Goal: Task Accomplishment & Management: Manage account settings

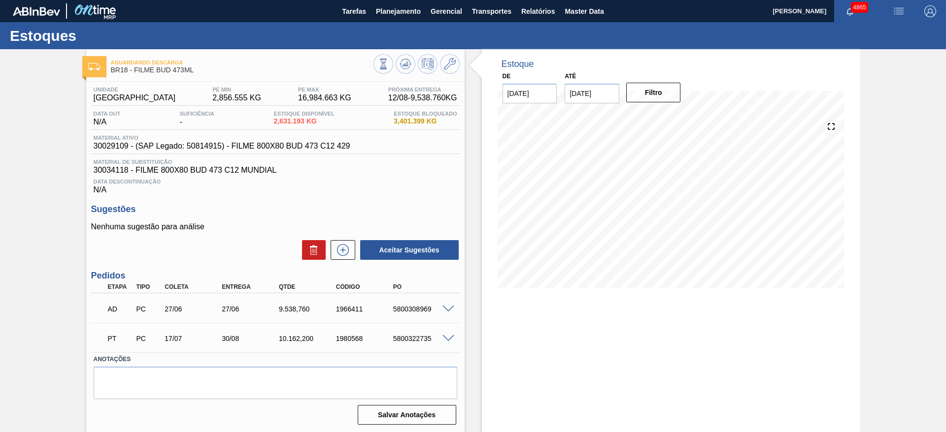
click at [445, 288] on span at bounding box center [448, 309] width 12 height 7
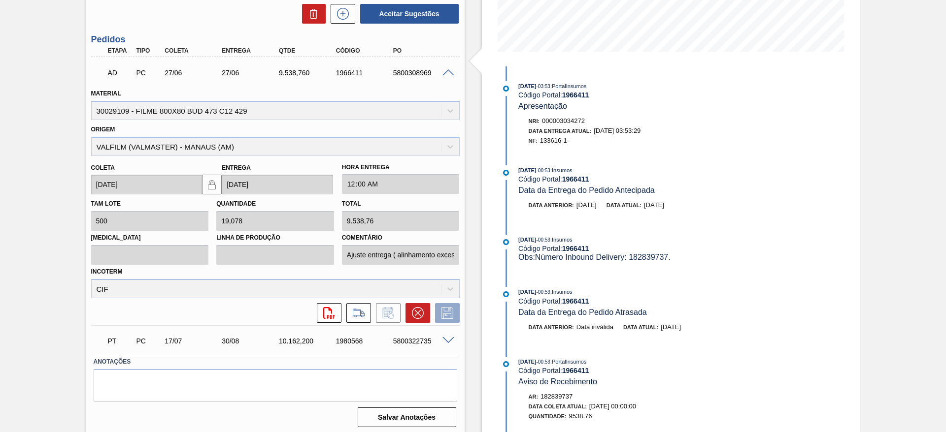
scroll to position [240, 0]
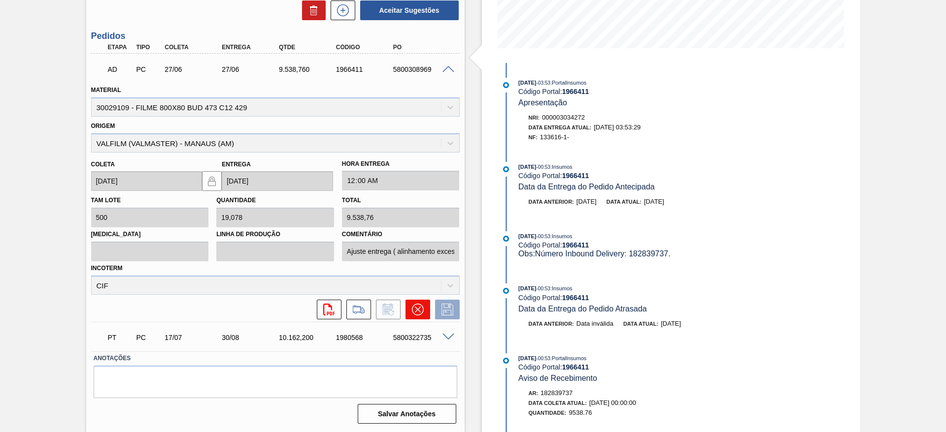
click at [412, 288] on icon at bounding box center [418, 310] width 12 height 12
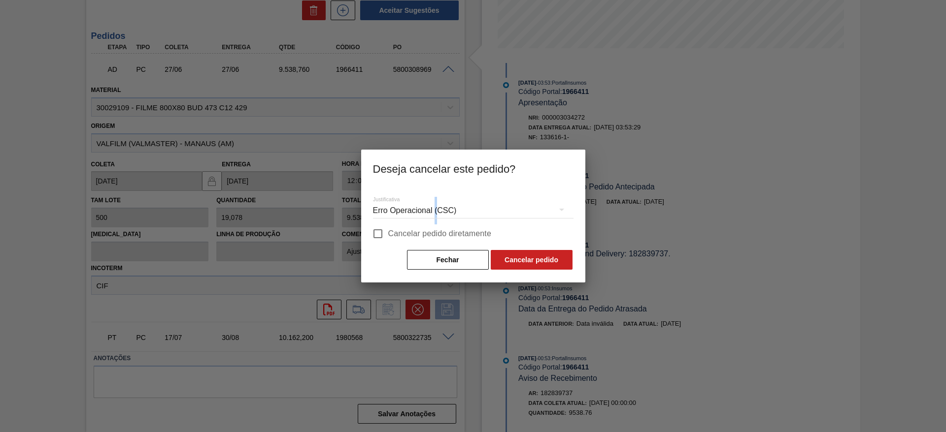
click at [435, 208] on div "Erro Operacional (CSC)" at bounding box center [473, 211] width 200 height 28
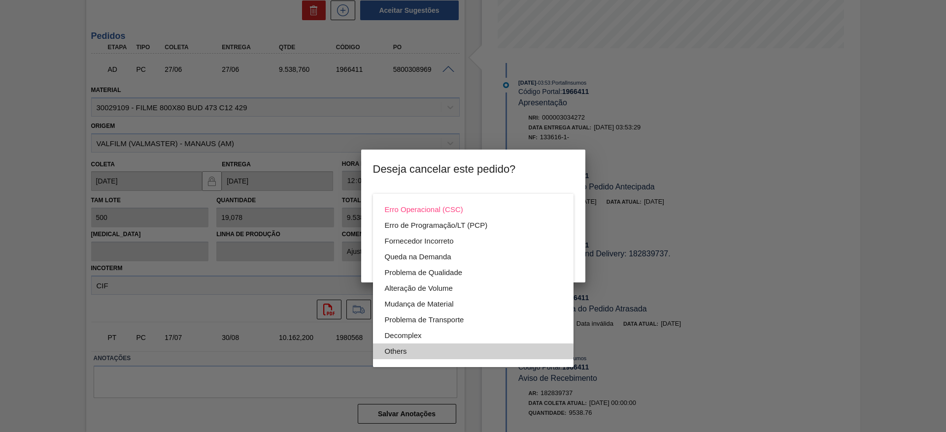
click at [408, 288] on div "Others" at bounding box center [473, 352] width 177 height 16
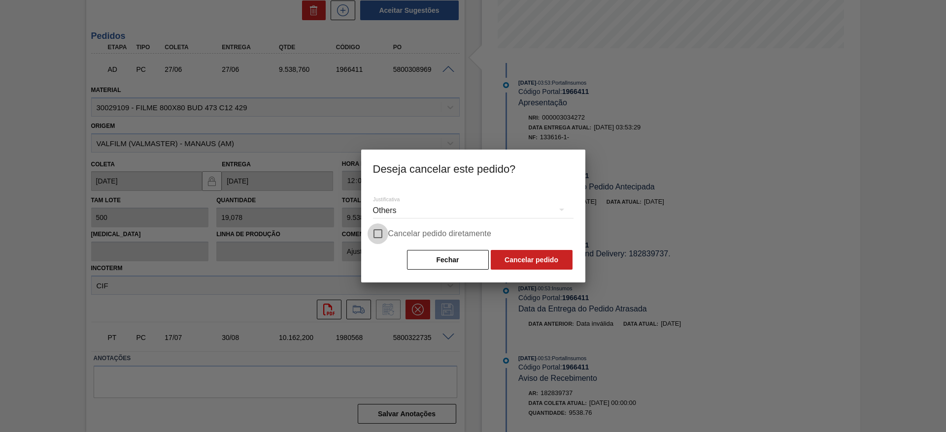
click at [374, 239] on input "Cancelar pedido diretamente" at bounding box center [377, 234] width 21 height 21
checkbox input "true"
click at [505, 257] on button "Cancelar pedido" at bounding box center [532, 260] width 82 height 20
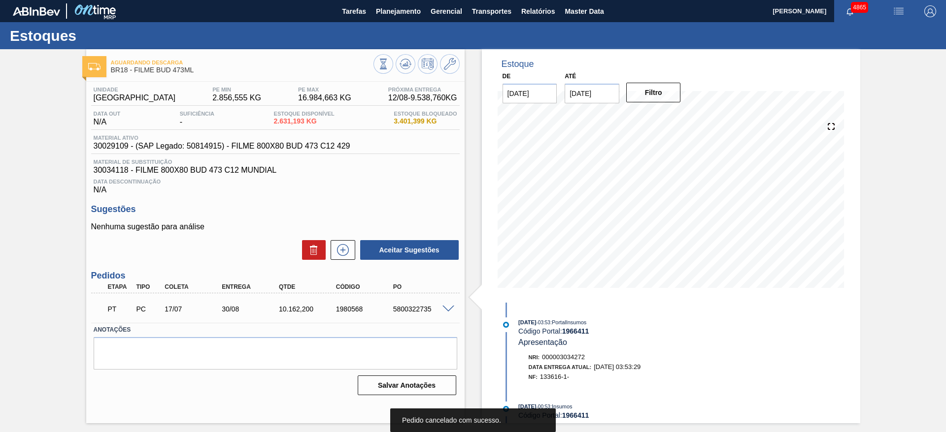
scroll to position [0, 0]
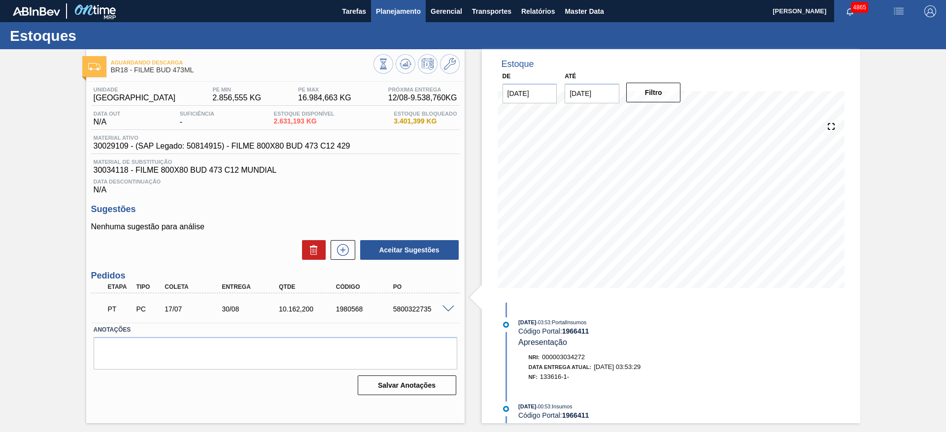
click at [403, 1] on button "Planejamento" at bounding box center [398, 11] width 55 height 22
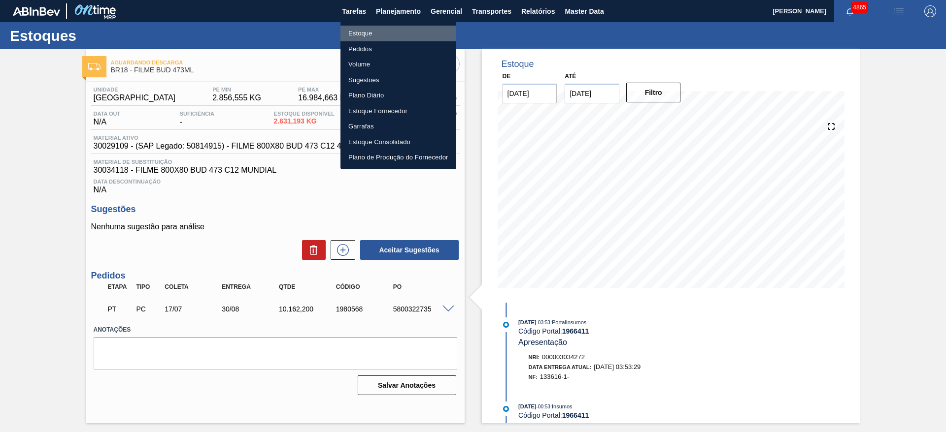
click at [354, 35] on li "Estoque" at bounding box center [398, 34] width 116 height 16
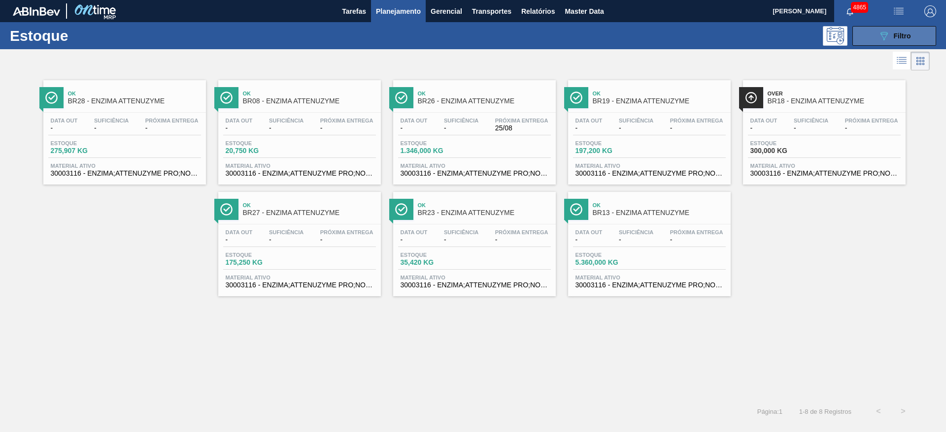
click at [630, 36] on span "Filtro" at bounding box center [902, 36] width 17 height 8
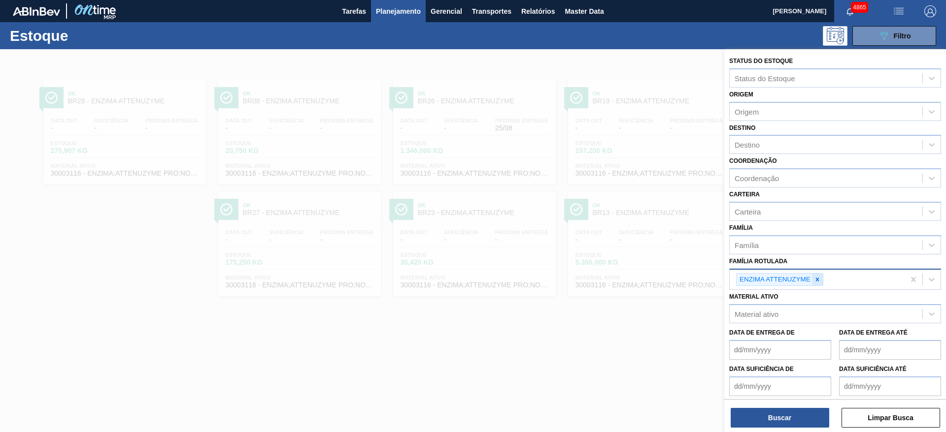
click at [630, 279] on icon at bounding box center [817, 279] width 7 height 7
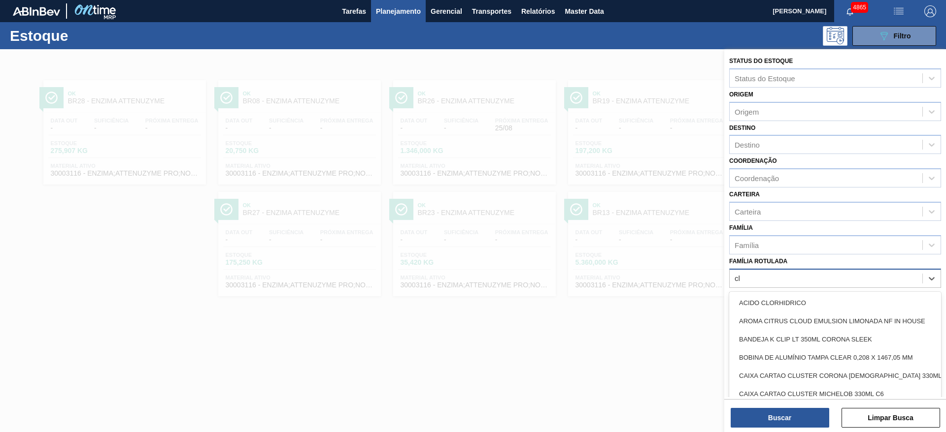
type Rotulada "clo"
click at [630, 288] on div "CLORETO DE CÁLCIO GRANULADO" at bounding box center [835, 358] width 212 height 18
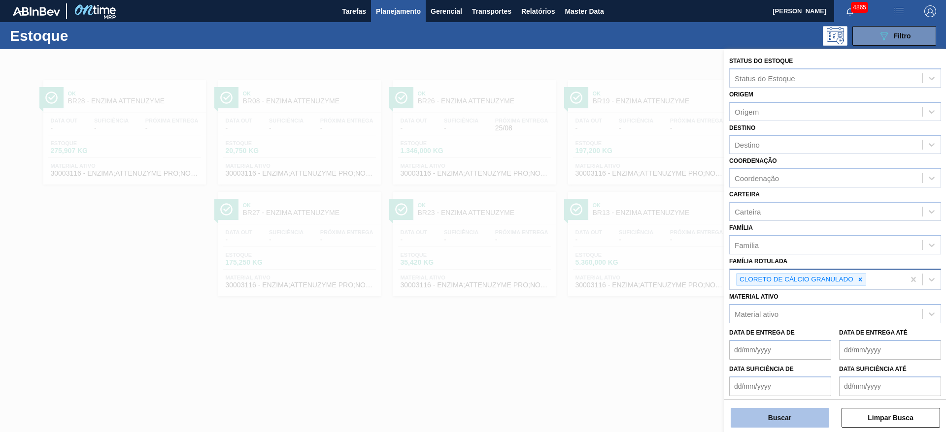
click at [630, 288] on button "Buscar" at bounding box center [780, 418] width 99 height 20
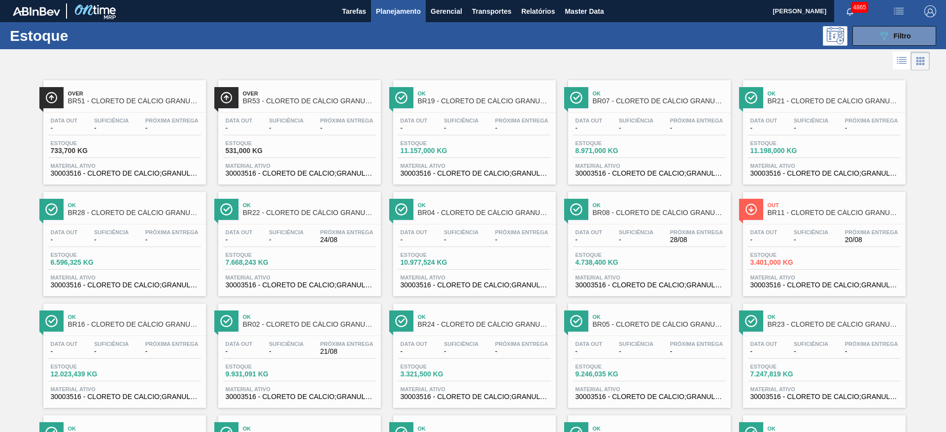
scroll to position [112, 0]
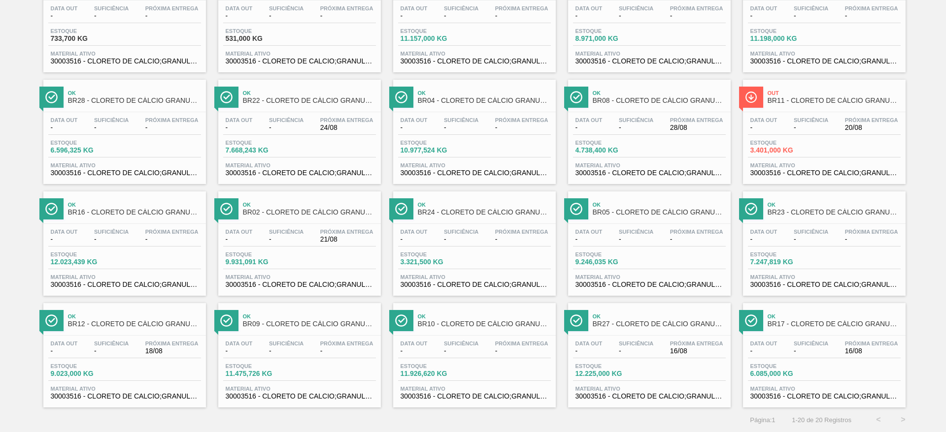
click at [101, 288] on span "Estoque" at bounding box center [85, 367] width 69 height 6
